Goal: Task Accomplishment & Management: Manage account settings

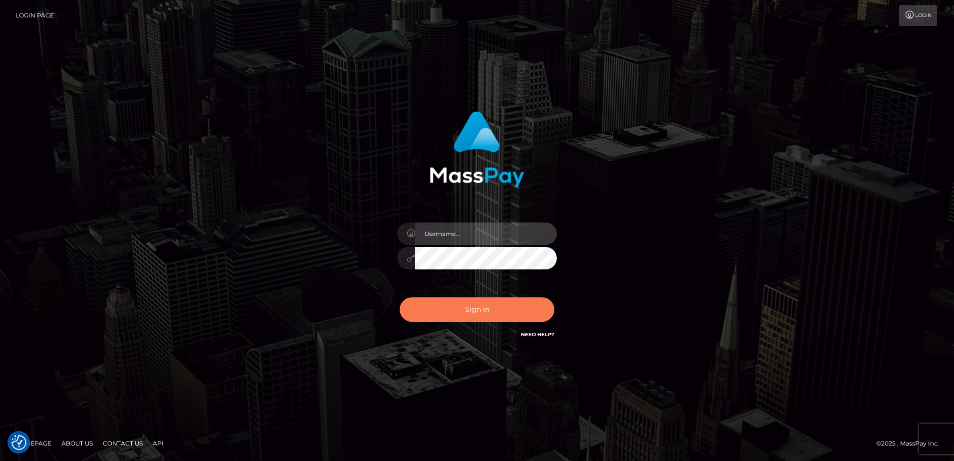
type input "[PERSON_NAME]"
click at [480, 315] on button "Sign in" at bounding box center [477, 309] width 155 height 24
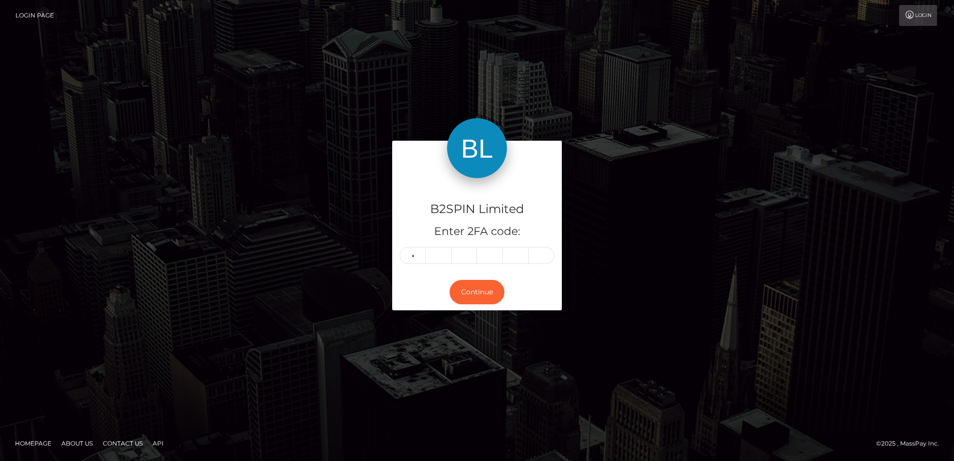
type input "6"
type input "7"
type input "5"
type input "2"
type input "7"
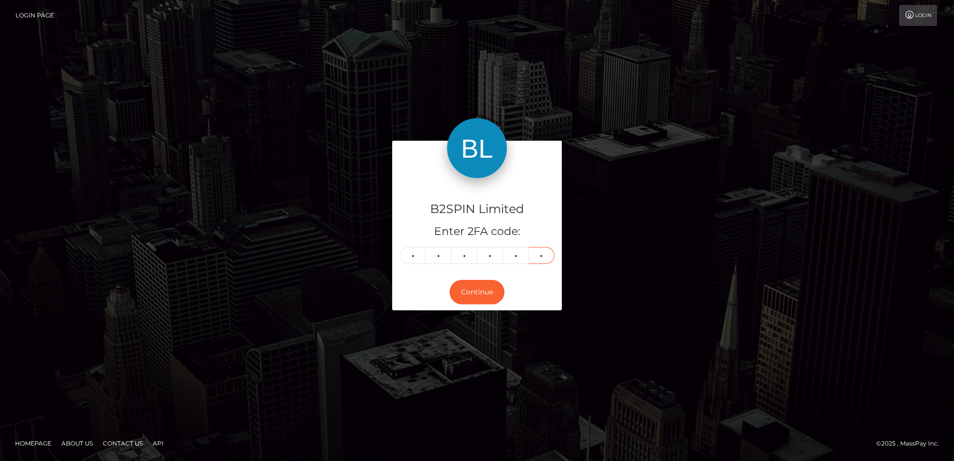
type input "1"
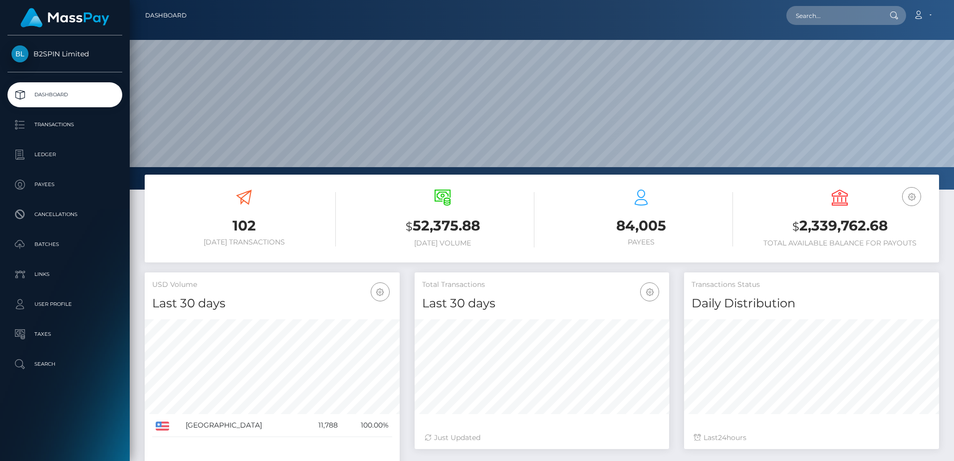
scroll to position [177, 254]
click at [828, 226] on h3 "$ 2,339,762.68" at bounding box center [840, 226] width 184 height 20
copy h3 "2,339,762.68"
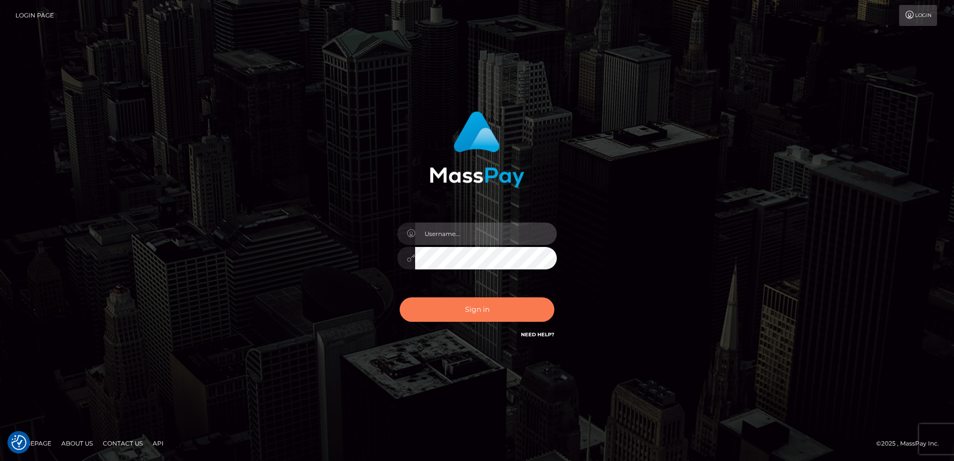
type input "[PERSON_NAME]"
click at [486, 306] on button "Sign in" at bounding box center [477, 309] width 155 height 24
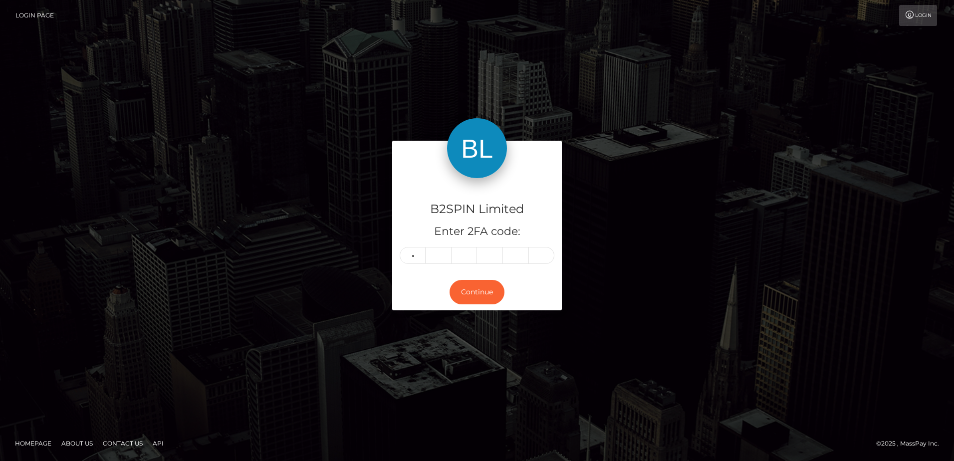
type input "4"
type input "2"
type input "1"
type input "7"
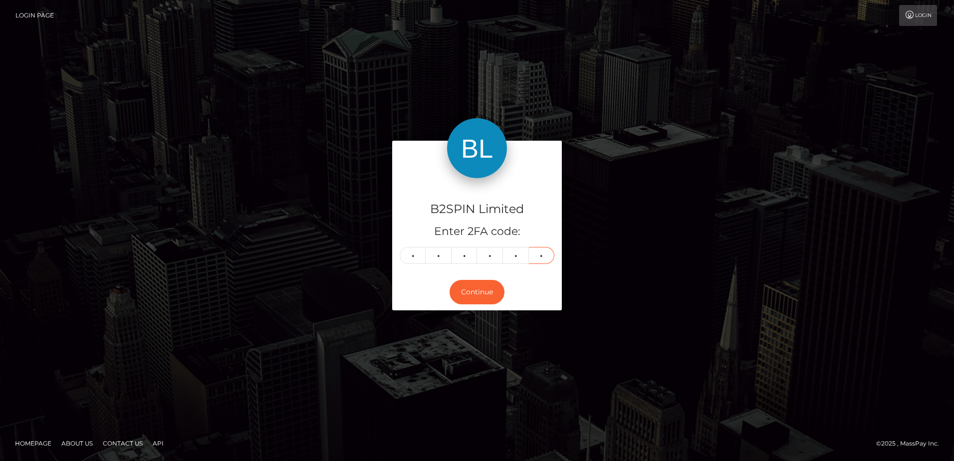
type input "2"
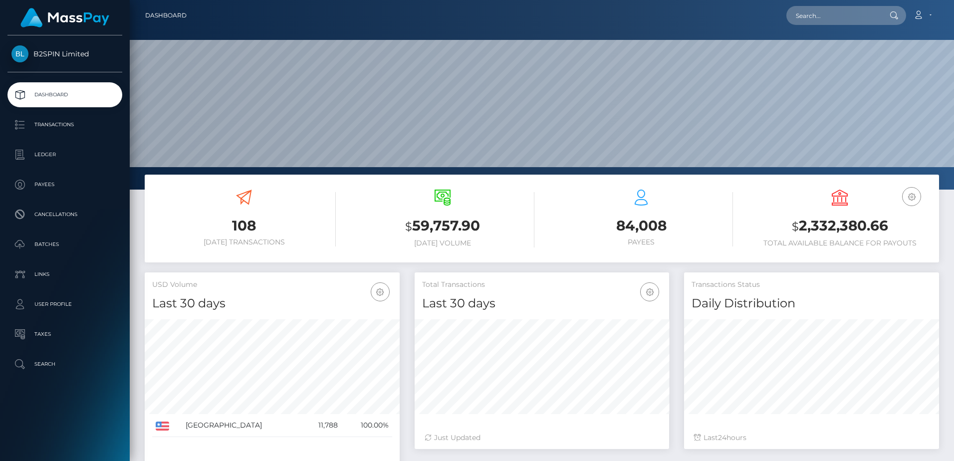
scroll to position [177, 254]
click at [296, 275] on div "USD Volume Last 30 days Last 30 days Last 60 days Last 90 days" at bounding box center [272, 291] width 255 height 39
click at [810, 12] on input "text" at bounding box center [833, 15] width 94 height 19
paste input "f58f1ebb-817a-48eb-9191-3067189e5b2f"
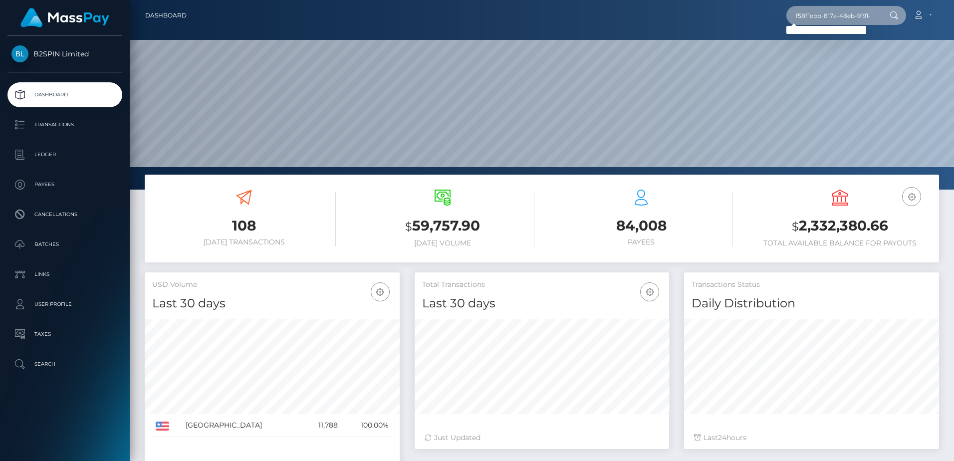
click at [852, 15] on input "f58f1ebb-817a-48eb-9191-3067189e5b2f" at bounding box center [833, 15] width 94 height 19
paste input "92eef7fb-bc62-45b9-9b96-95c1ba33e835"
type input "92eef7fb-bc62-45b9-9b96-95c1ba33e835"
